Goal: Information Seeking & Learning: Check status

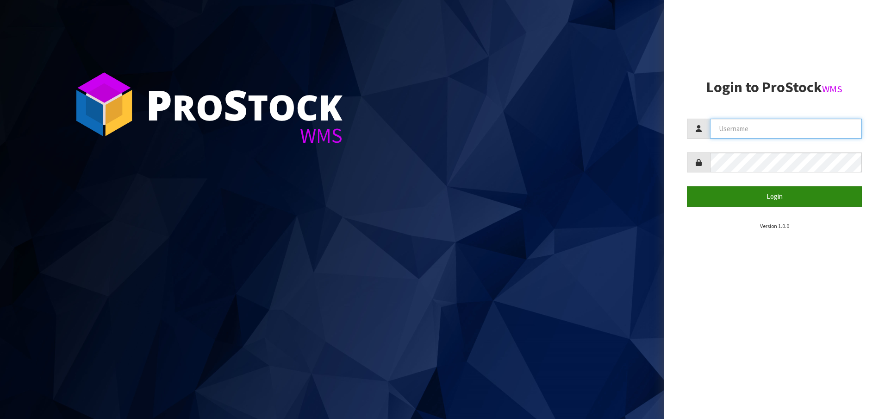
type input "[EMAIL_ADDRESS][DOMAIN_NAME]"
click at [746, 201] on button "Login" at bounding box center [774, 196] width 175 height 20
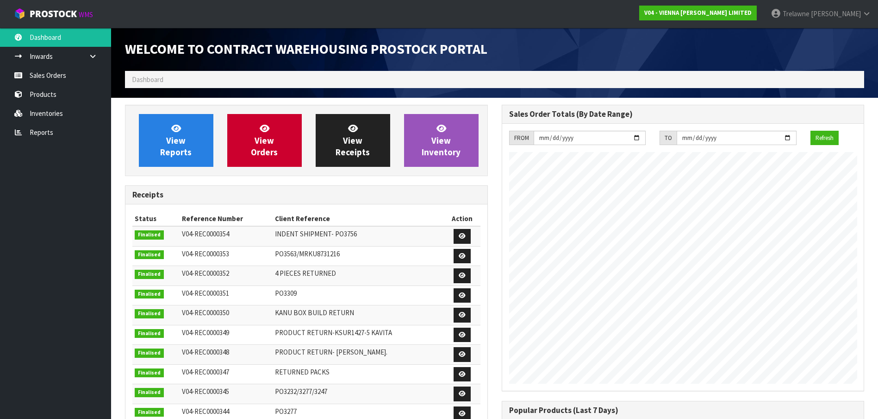
scroll to position [534, 376]
click at [35, 125] on link "Reports" at bounding box center [55, 132] width 111 height 19
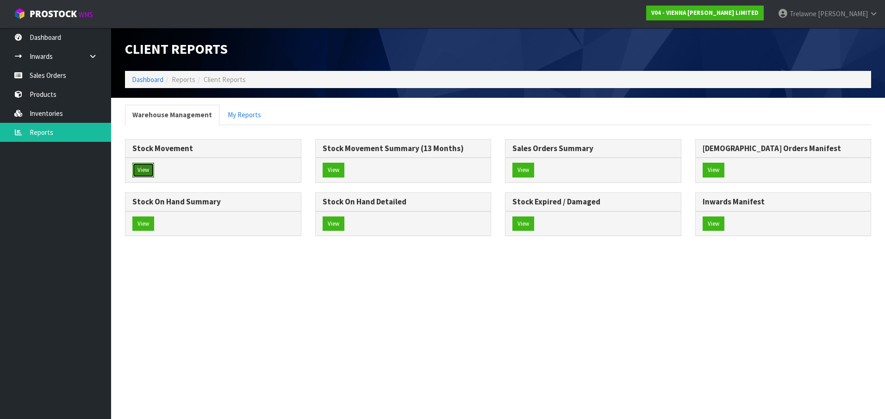
click at [140, 169] on button "View" at bounding box center [143, 169] width 22 height 15
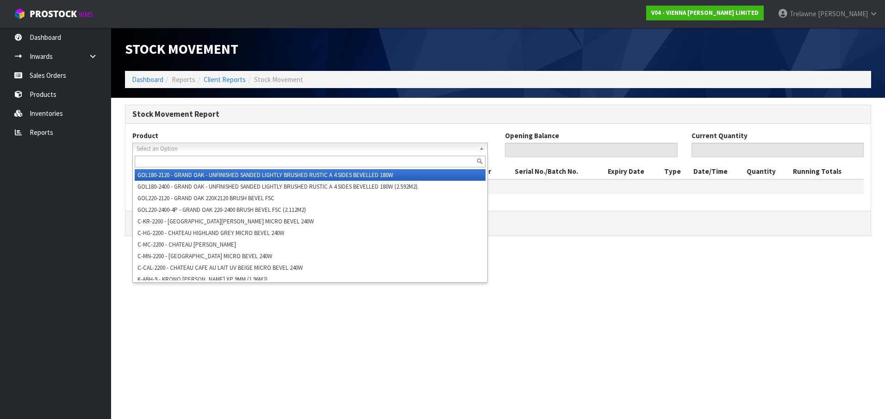
click at [277, 147] on span "Select an Option" at bounding box center [306, 148] width 339 height 11
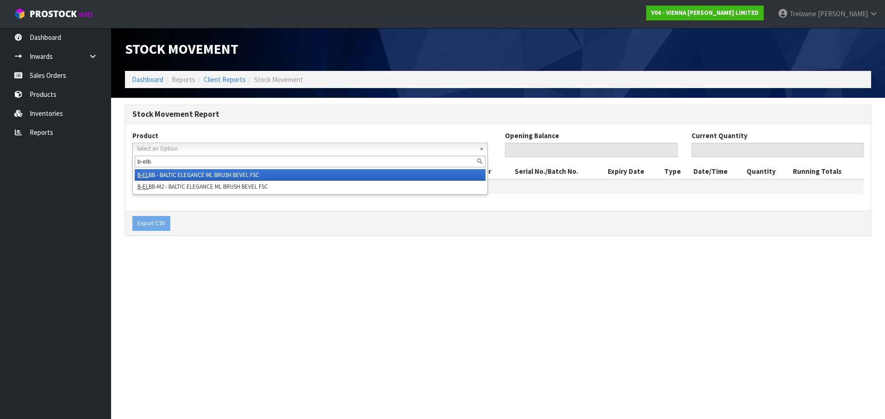
type input "b-elbb"
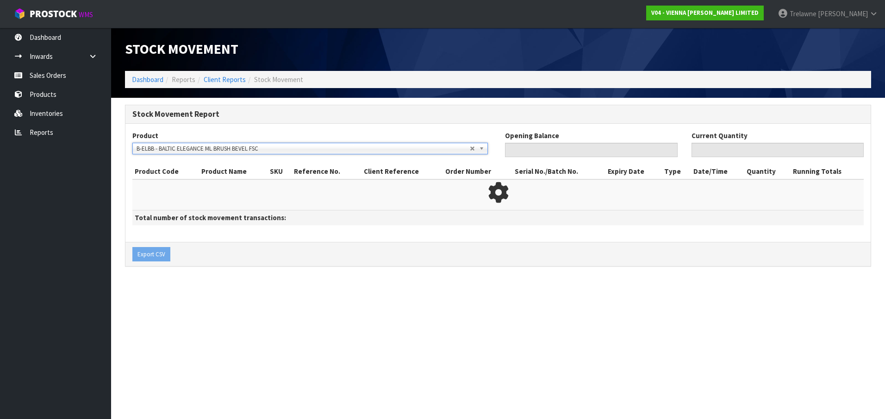
type input "0"
type input "1"
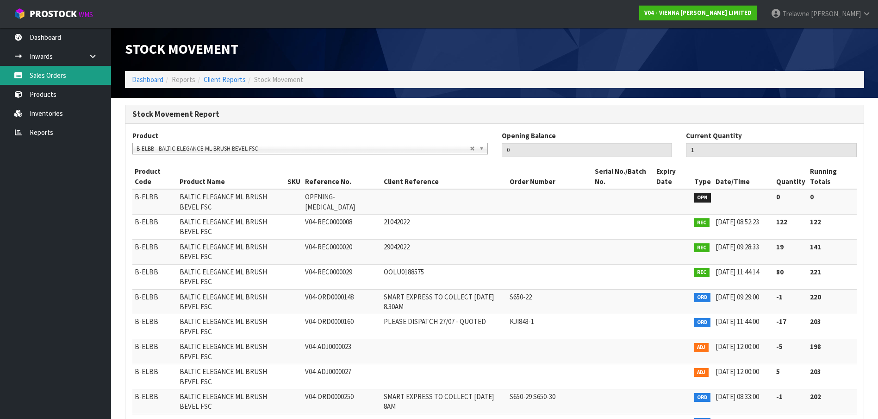
click at [30, 75] on link "Sales Orders" at bounding box center [55, 75] width 111 height 19
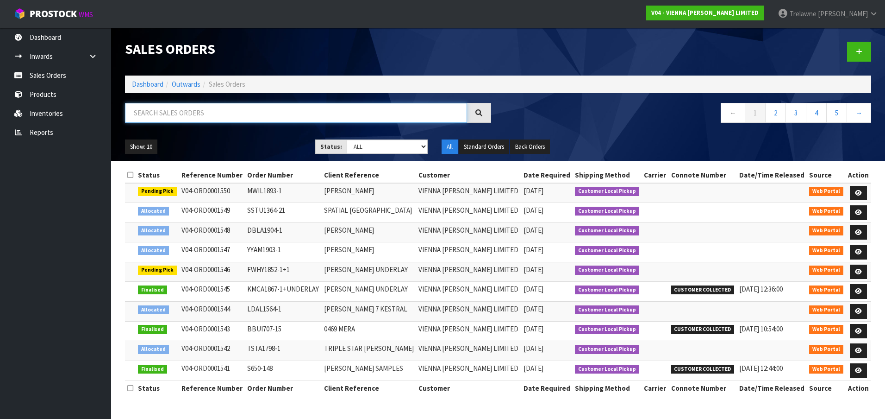
click at [189, 113] on input "text" at bounding box center [296, 113] width 342 height 20
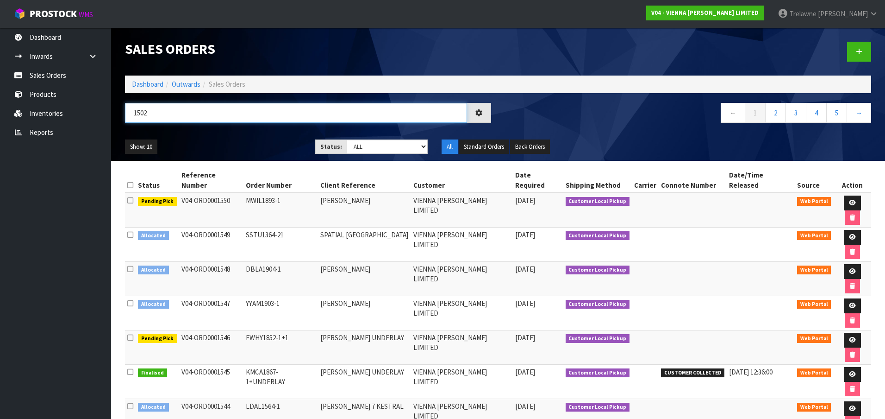
type input "1502"
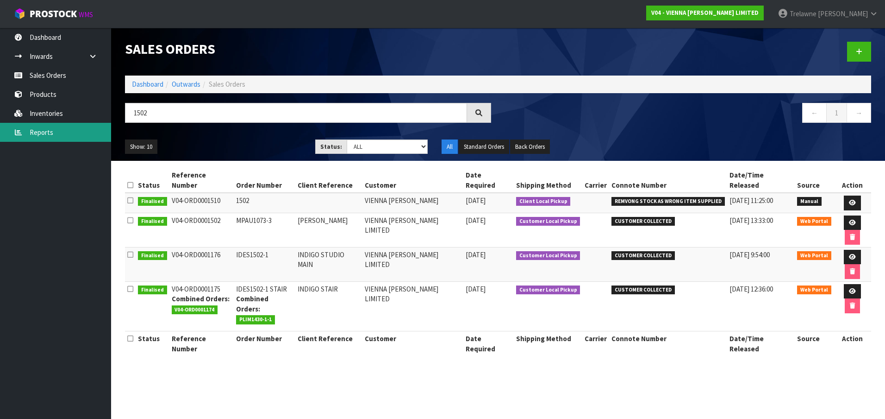
click at [51, 125] on link "Reports" at bounding box center [55, 132] width 111 height 19
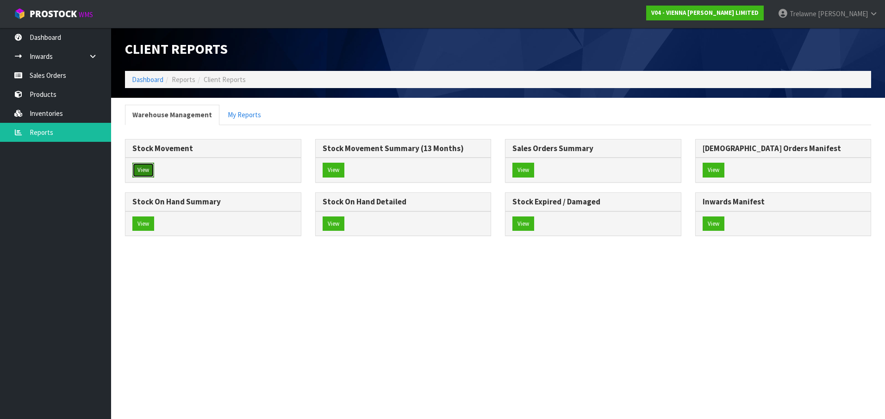
click at [137, 172] on button "View" at bounding box center [143, 169] width 22 height 15
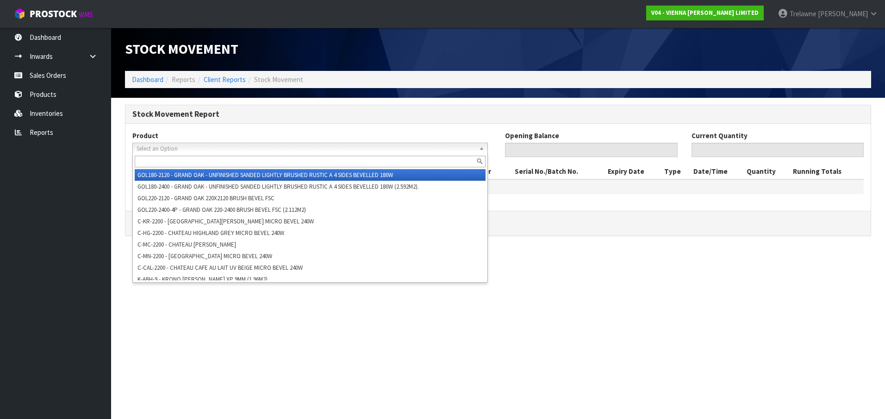
click at [187, 144] on span "Select an Option" at bounding box center [306, 148] width 339 height 11
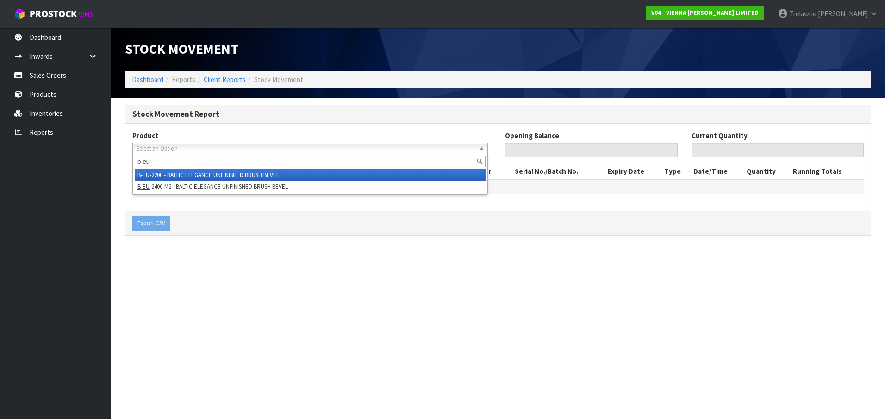
type input "b-eu"
click at [168, 175] on li "B-EU -2200 - BALTIC ELEGANCE UNFINISHED BRUSH BEVEL" at bounding box center [310, 175] width 351 height 12
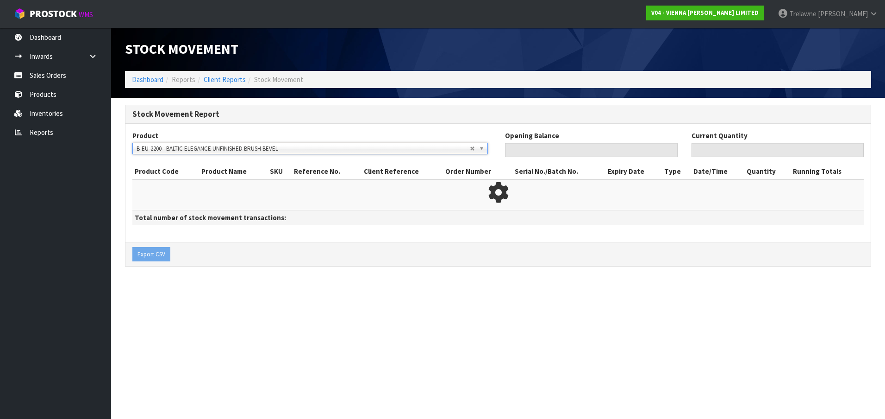
type input "0"
type input "4"
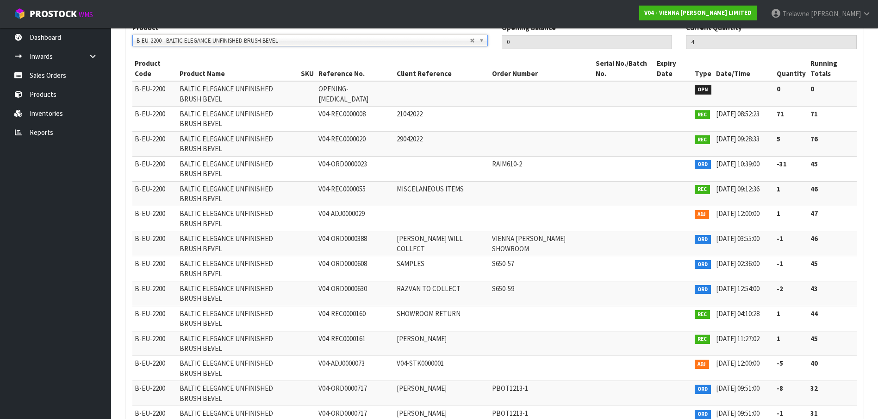
scroll to position [109, 0]
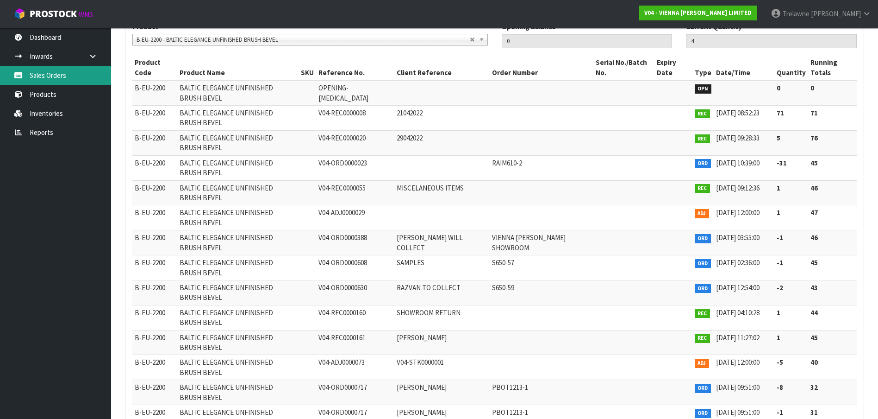
click at [54, 80] on link "Sales Orders" at bounding box center [55, 75] width 111 height 19
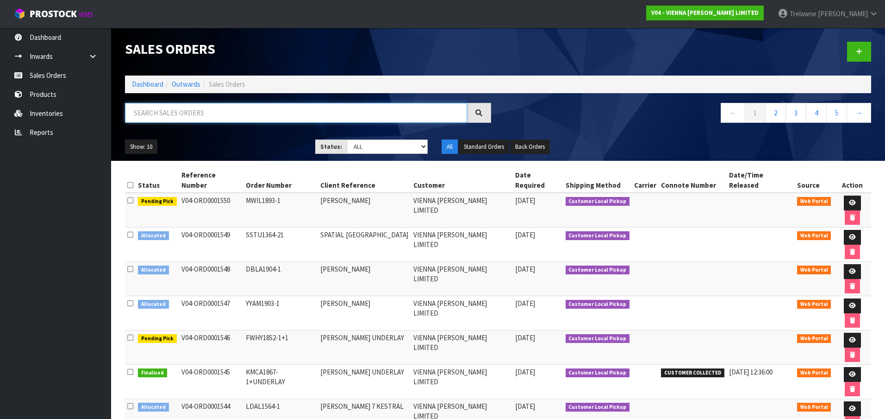
click at [166, 113] on input "text" at bounding box center [296, 113] width 342 height 20
type input "PP02"
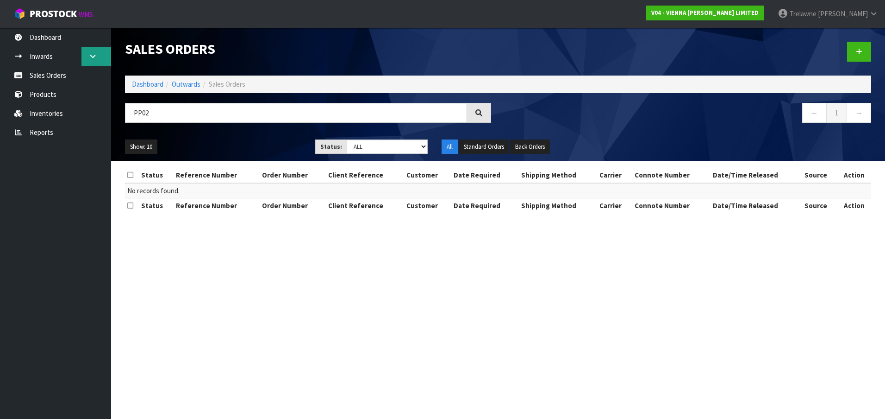
click at [89, 58] on icon at bounding box center [92, 56] width 9 height 7
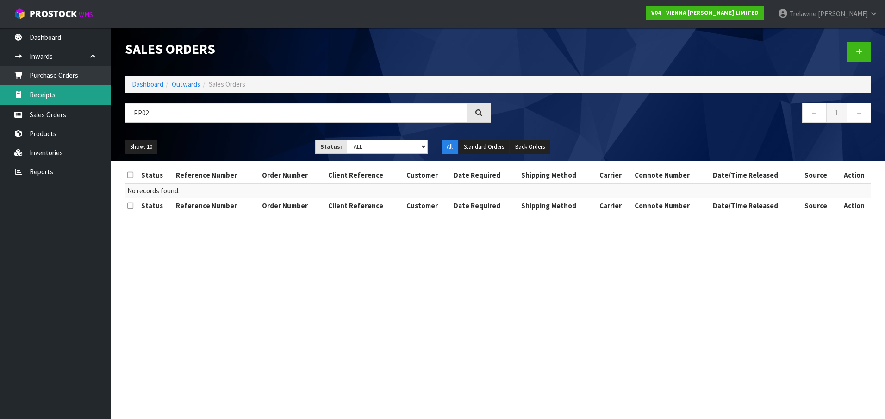
click at [55, 88] on link "Receipts" at bounding box center [55, 94] width 111 height 19
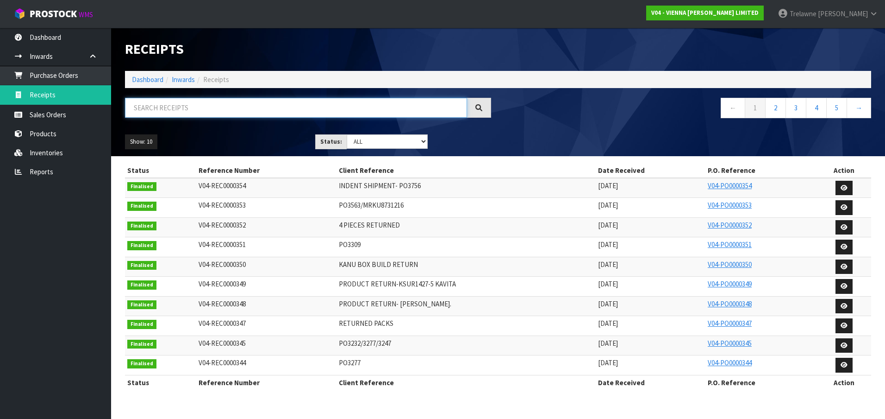
click at [146, 114] on input "text" at bounding box center [296, 108] width 342 height 20
type input "PP02"
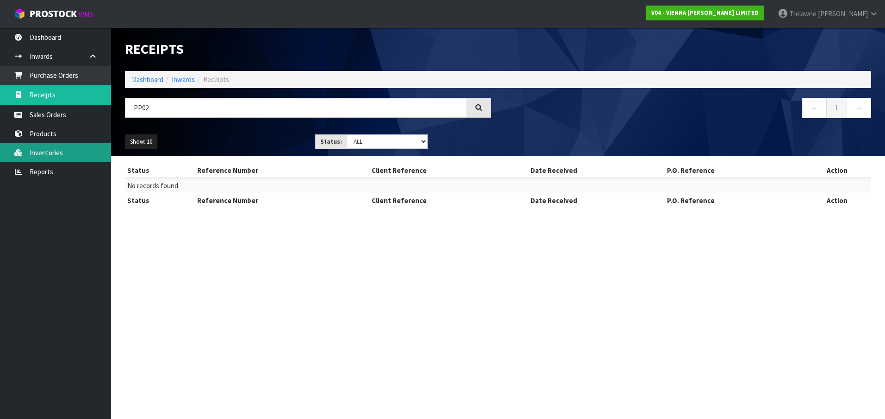
click at [37, 151] on link "Inventories" at bounding box center [55, 152] width 111 height 19
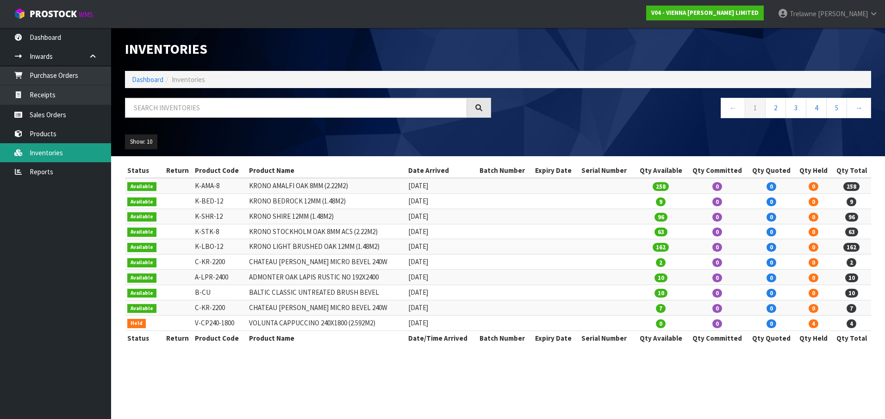
click at [46, 152] on link "Inventories" at bounding box center [55, 152] width 111 height 19
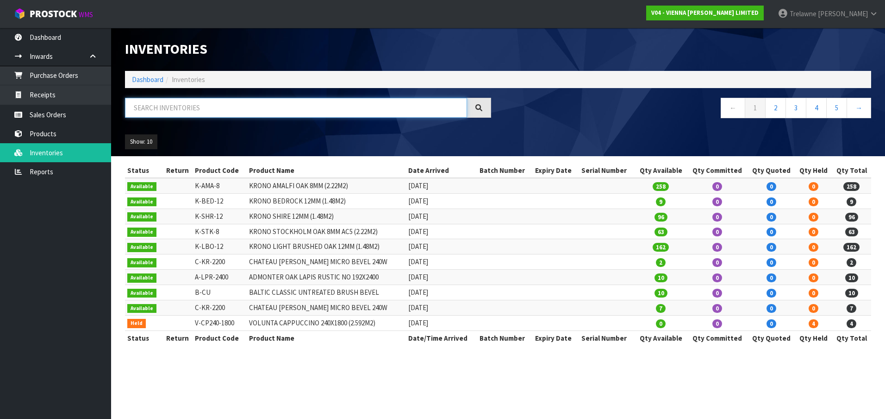
click at [166, 112] on input "text" at bounding box center [296, 108] width 342 height 20
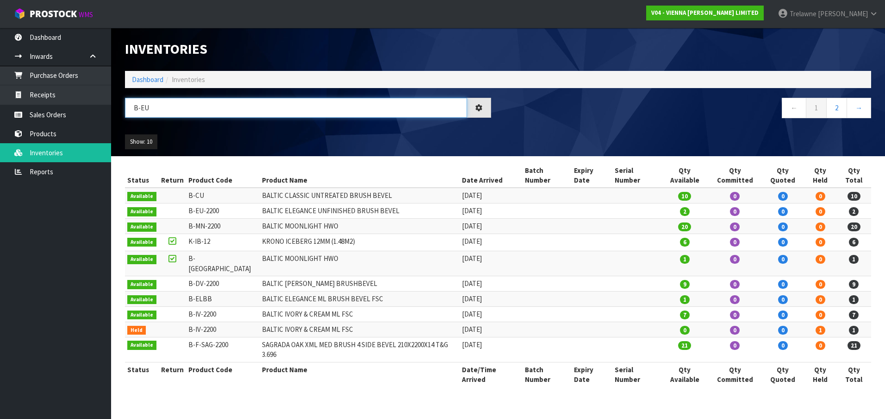
type input "B-EU"
